Goal: Navigation & Orientation: Find specific page/section

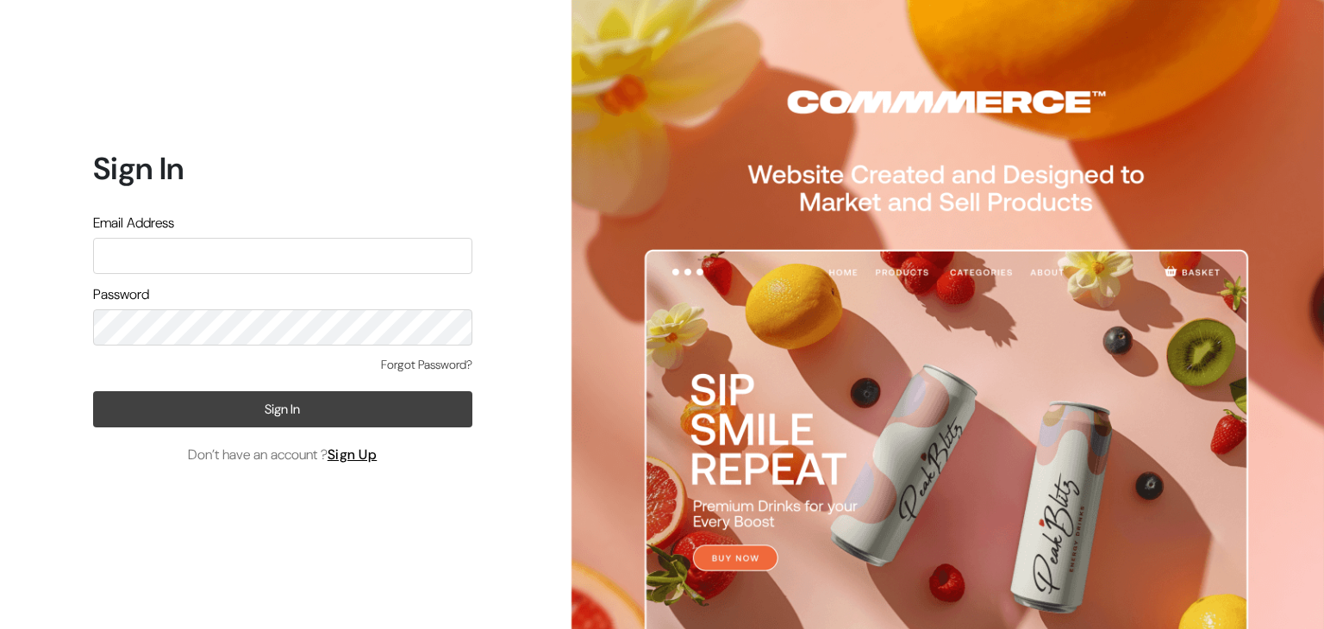
type input "wahab.bilal@gmail.com"
click at [234, 419] on button "Sign In" at bounding box center [282, 409] width 379 height 36
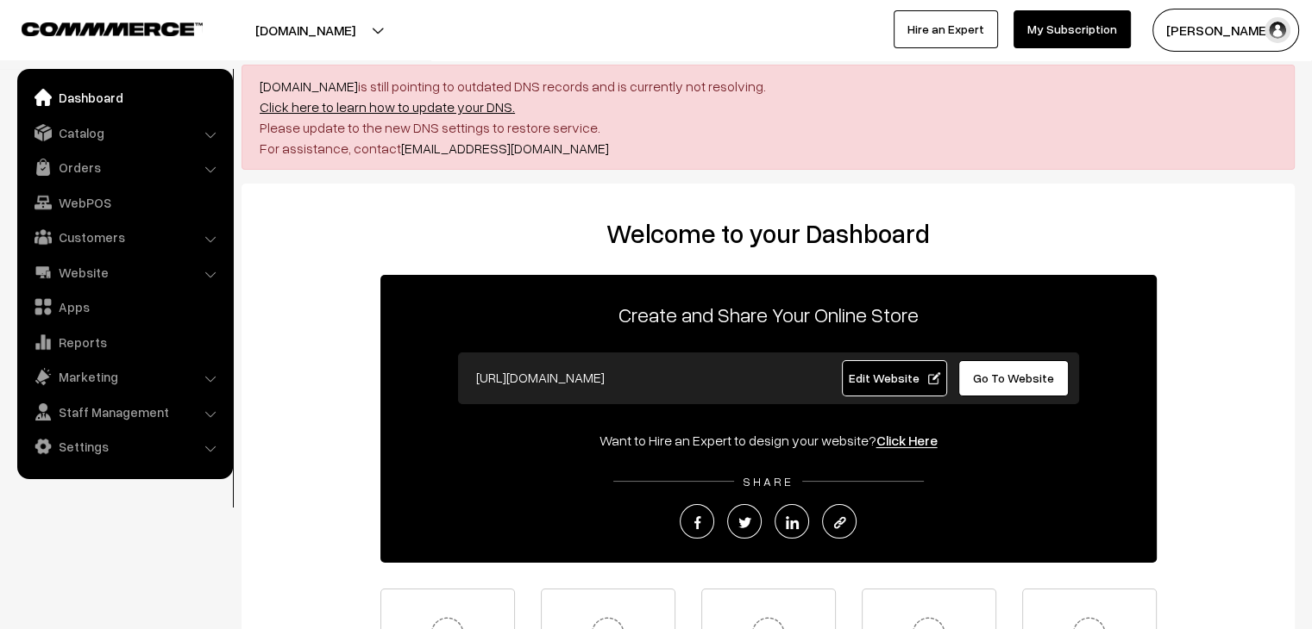
click at [389, 105] on link "Click here to learn how to update your DNS." at bounding box center [387, 106] width 255 height 17
click at [98, 128] on link "Catalog" at bounding box center [124, 132] width 205 height 31
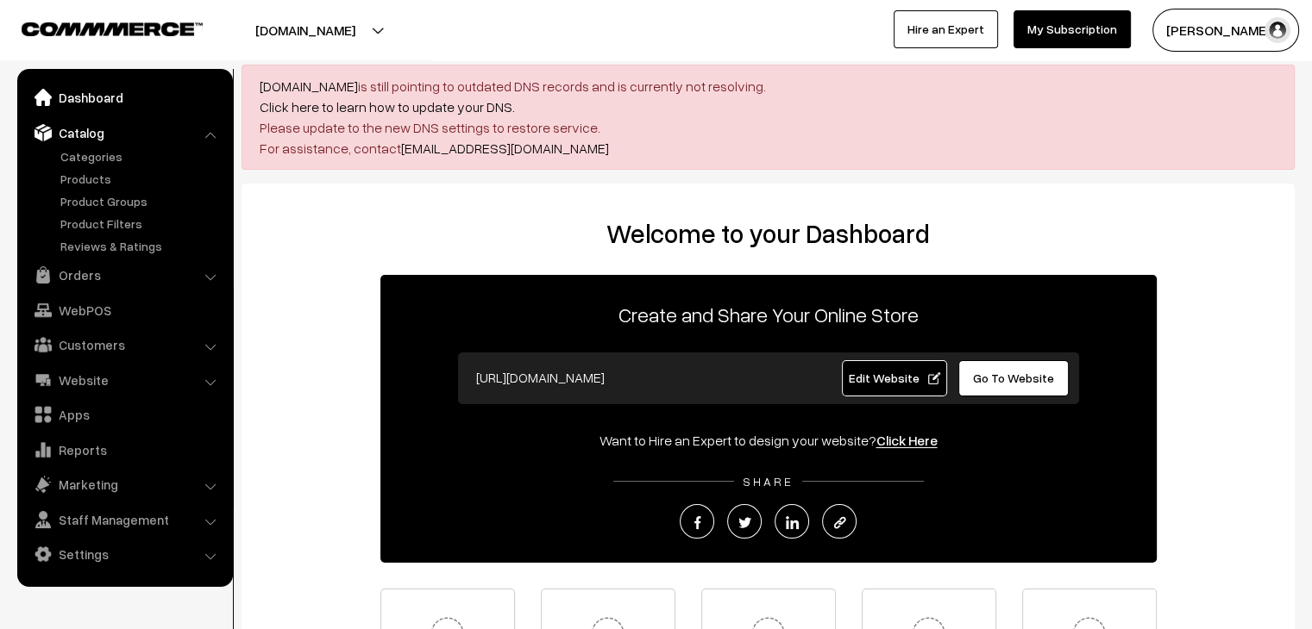
click at [109, 97] on link "Dashboard" at bounding box center [124, 97] width 205 height 31
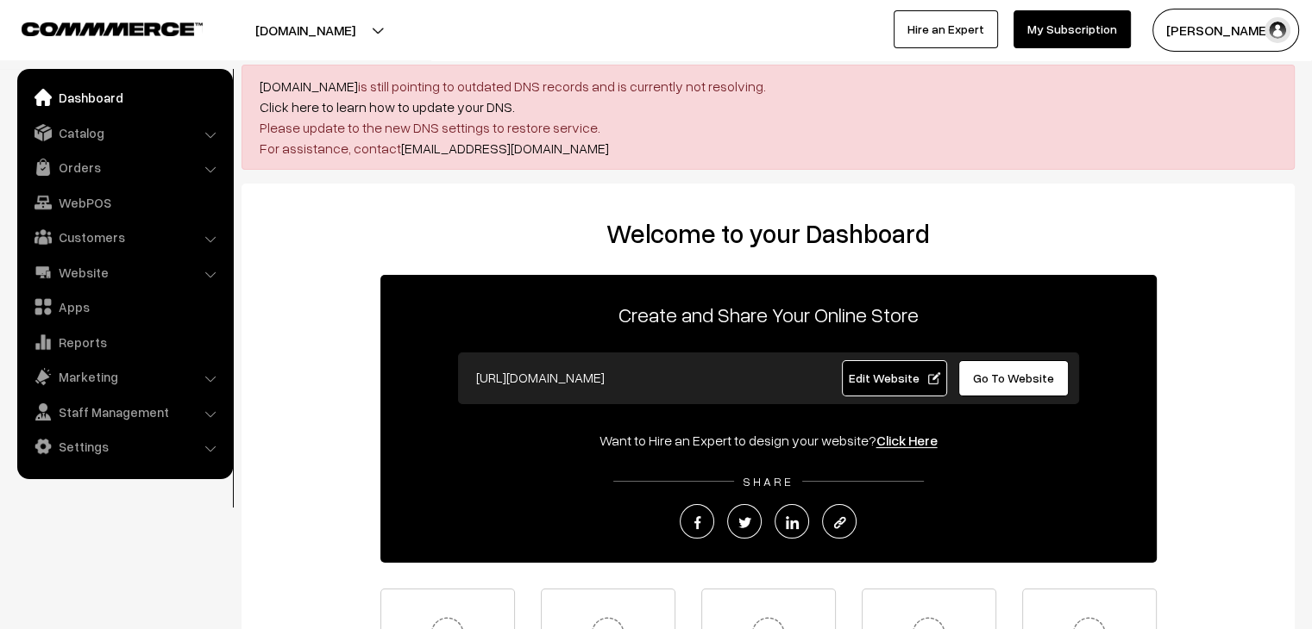
click at [109, 97] on link "Dashboard" at bounding box center [124, 97] width 205 height 31
click at [127, 31] on img at bounding box center [112, 28] width 181 height 13
